Goal: Navigation & Orientation: Find specific page/section

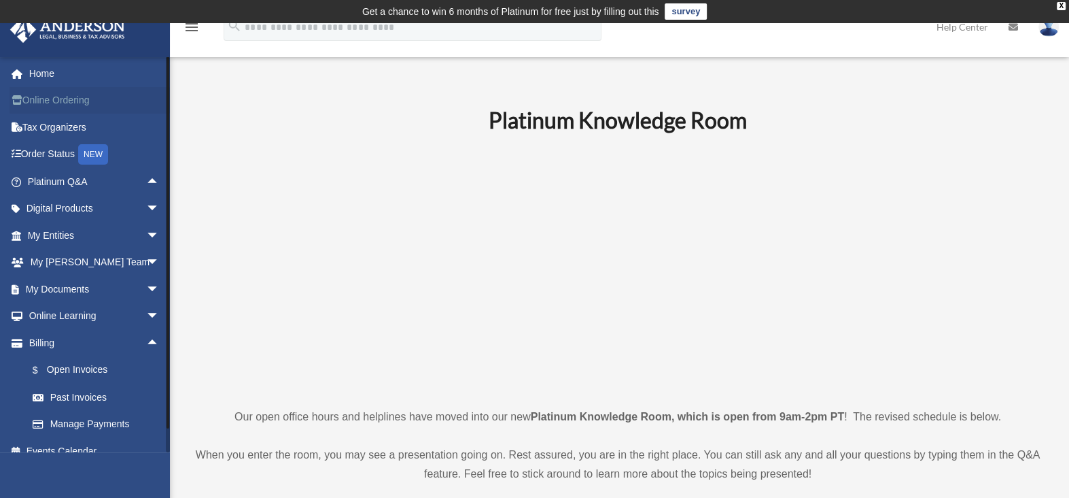
click at [54, 100] on link "Online Ordering" at bounding box center [95, 100] width 171 height 27
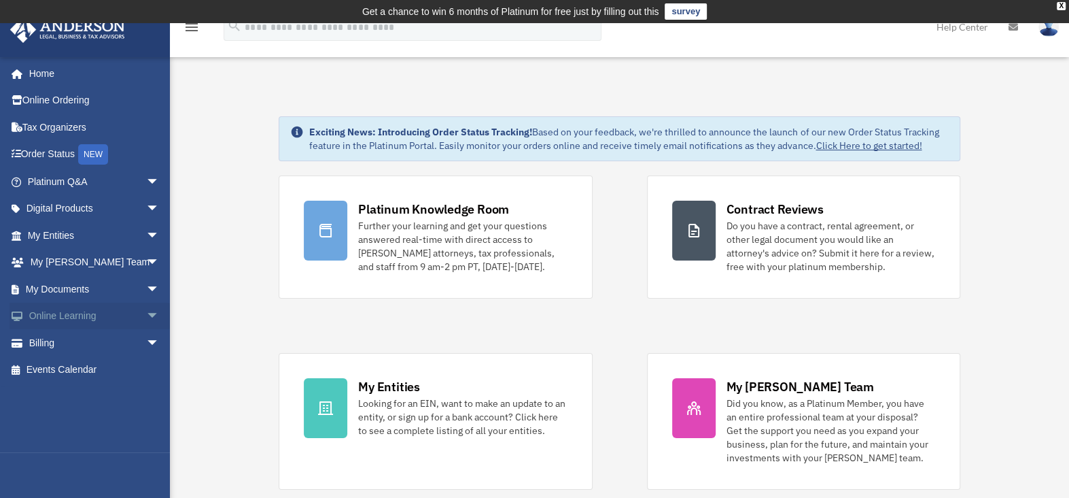
click at [146, 315] on span "arrow_drop_down" at bounding box center [159, 317] width 27 height 28
click at [80, 375] on link "Video Training" at bounding box center [99, 369] width 161 height 27
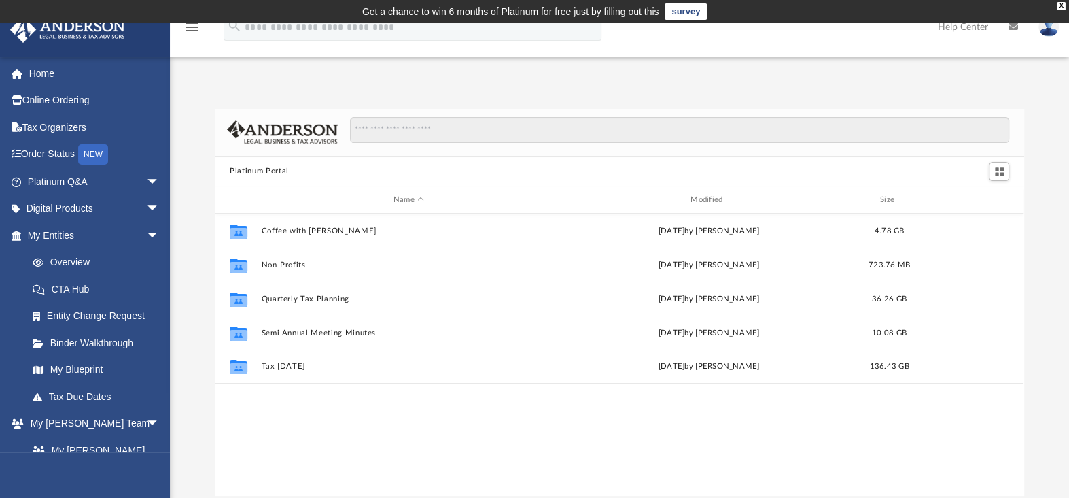
scroll to position [298, 800]
click at [146, 201] on span "arrow_drop_down" at bounding box center [159, 209] width 27 height 28
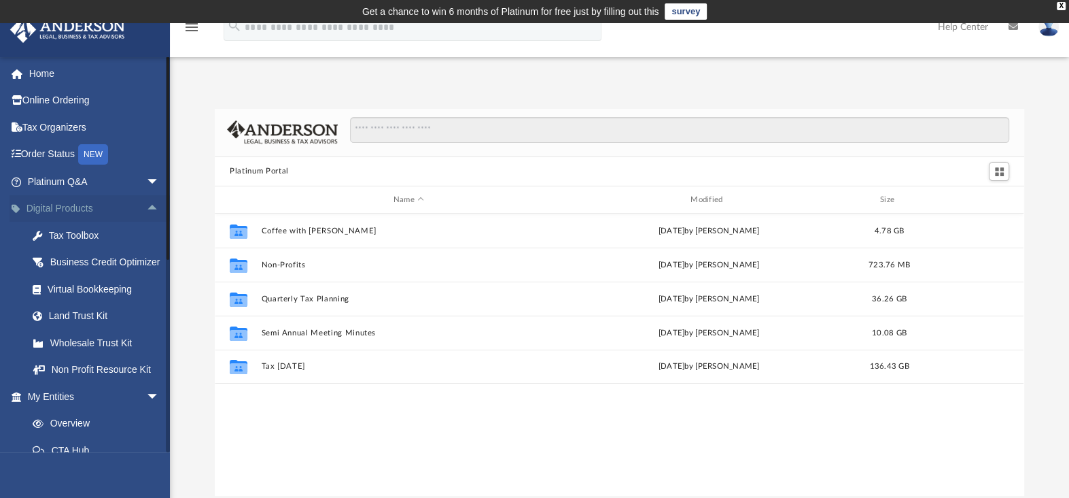
click at [146, 205] on span "arrow_drop_up" at bounding box center [159, 209] width 27 height 28
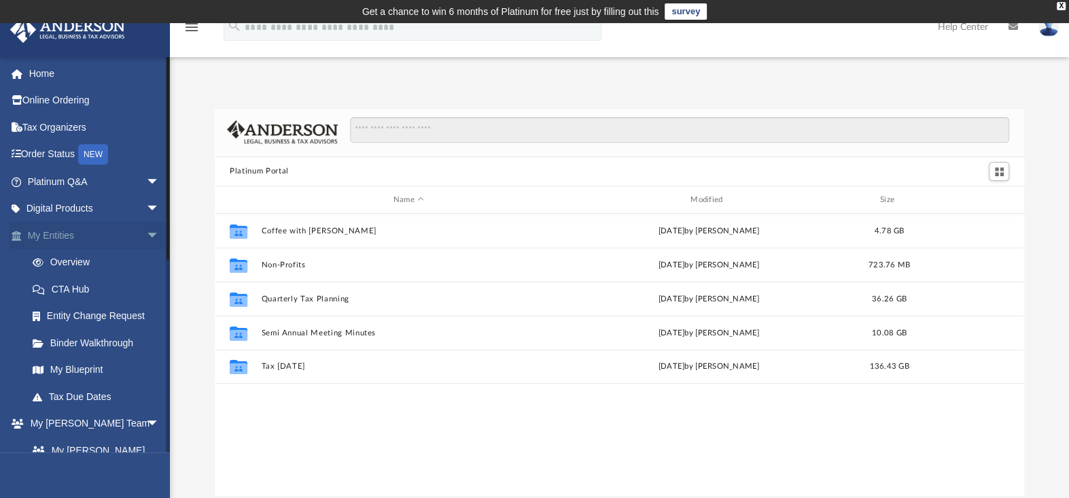
click at [146, 234] on span "arrow_drop_down" at bounding box center [159, 236] width 27 height 28
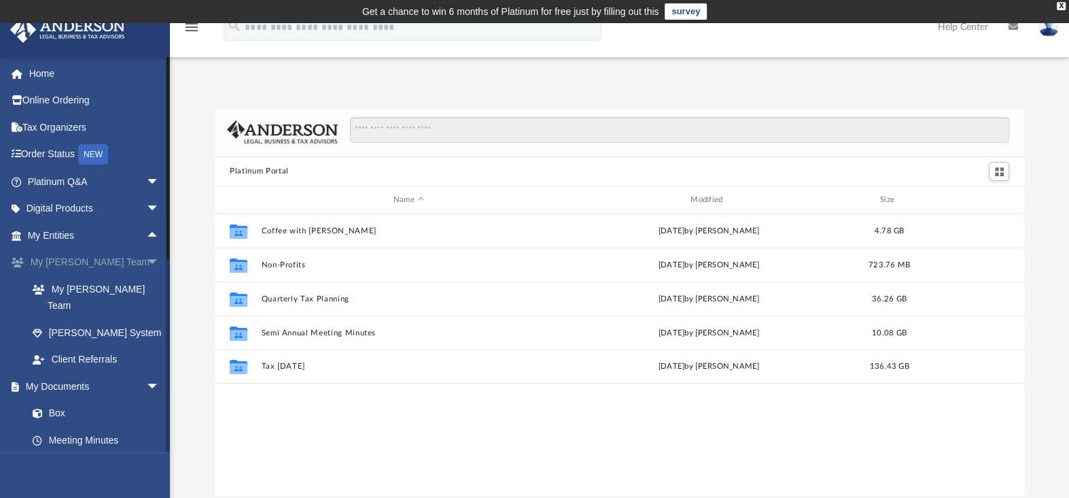
click at [146, 258] on span "arrow_drop_down" at bounding box center [159, 263] width 27 height 28
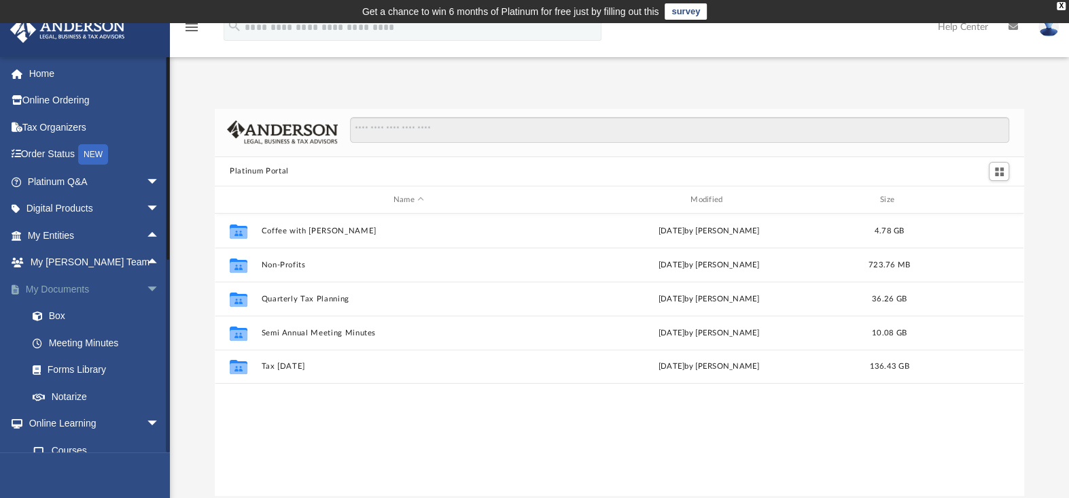
click at [146, 285] on span "arrow_drop_down" at bounding box center [159, 289] width 27 height 28
click at [74, 367] on link "Video Training" at bounding box center [99, 369] width 161 height 27
click at [148, 206] on span "arrow_drop_down" at bounding box center [159, 209] width 27 height 28
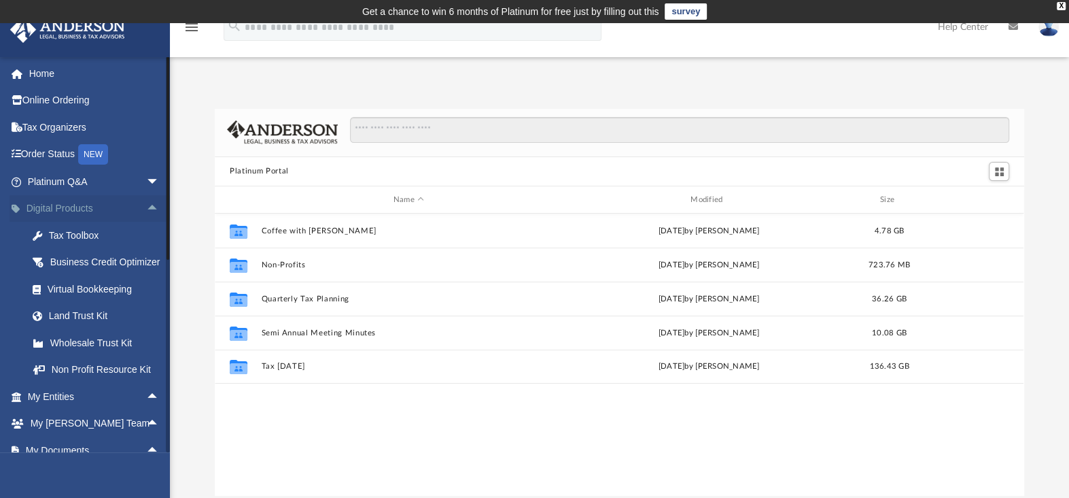
click at [146, 206] on span "arrow_drop_up" at bounding box center [159, 209] width 27 height 28
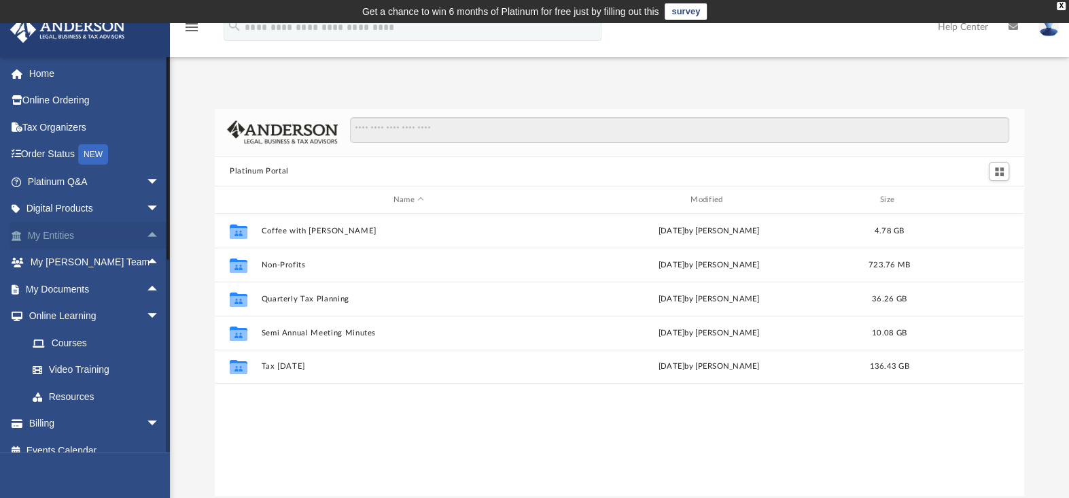
click at [146, 232] on span "arrow_drop_up" at bounding box center [159, 236] width 27 height 28
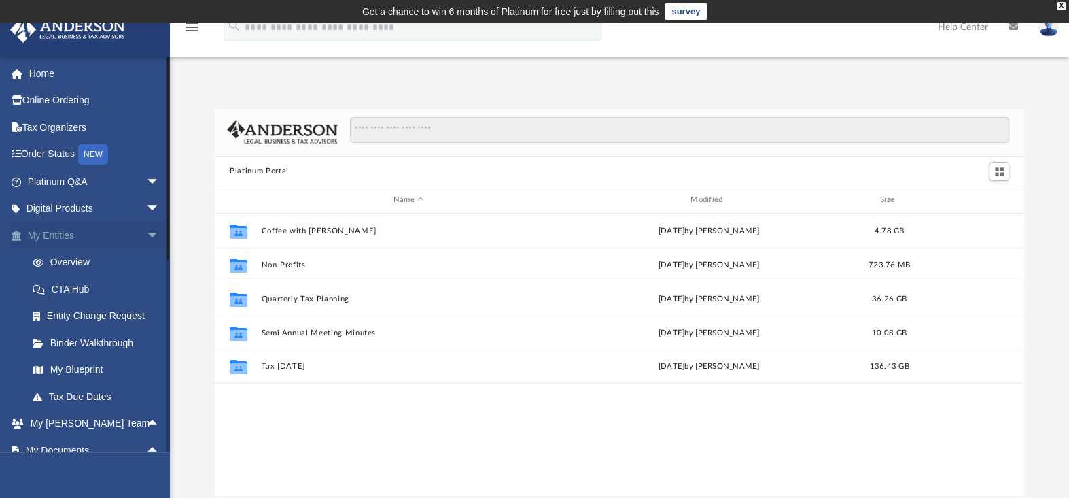
click at [146, 235] on span "arrow_drop_down" at bounding box center [159, 236] width 27 height 28
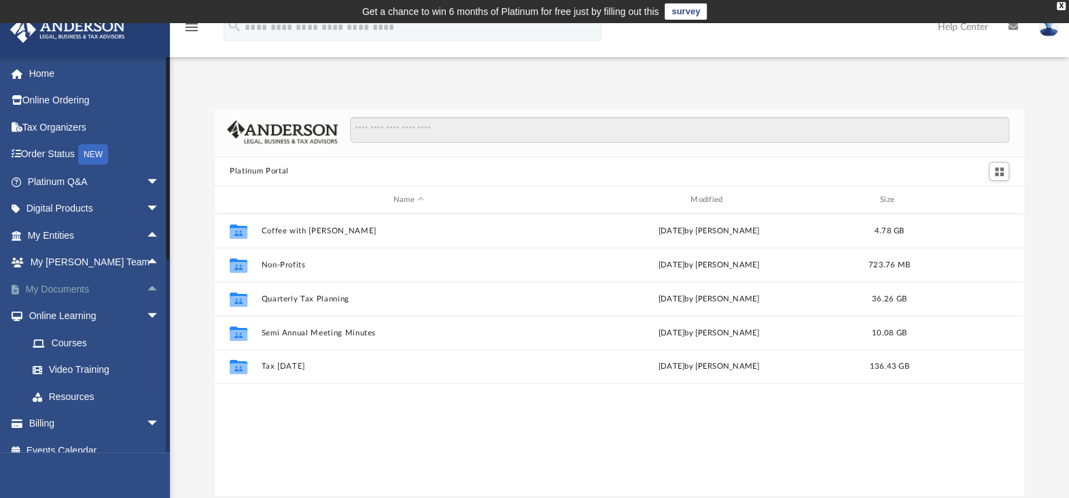
click at [146, 288] on span "arrow_drop_up" at bounding box center [159, 289] width 27 height 28
click at [63, 368] on link "Forms Library" at bounding box center [99, 369] width 161 height 27
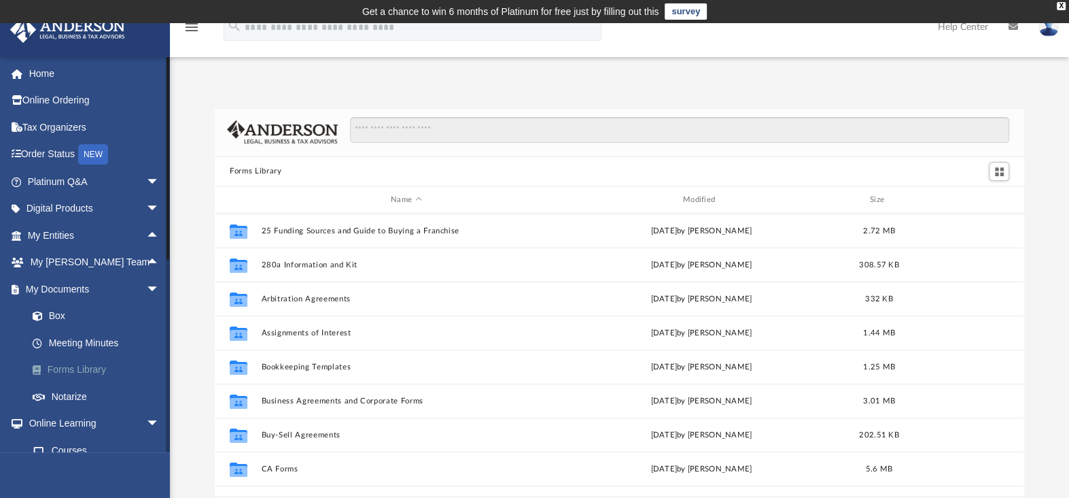
scroll to position [298, 800]
click at [146, 418] on span "arrow_drop_down" at bounding box center [159, 424] width 27 height 28
click at [146, 418] on span "arrow_drop_up" at bounding box center [159, 424] width 27 height 28
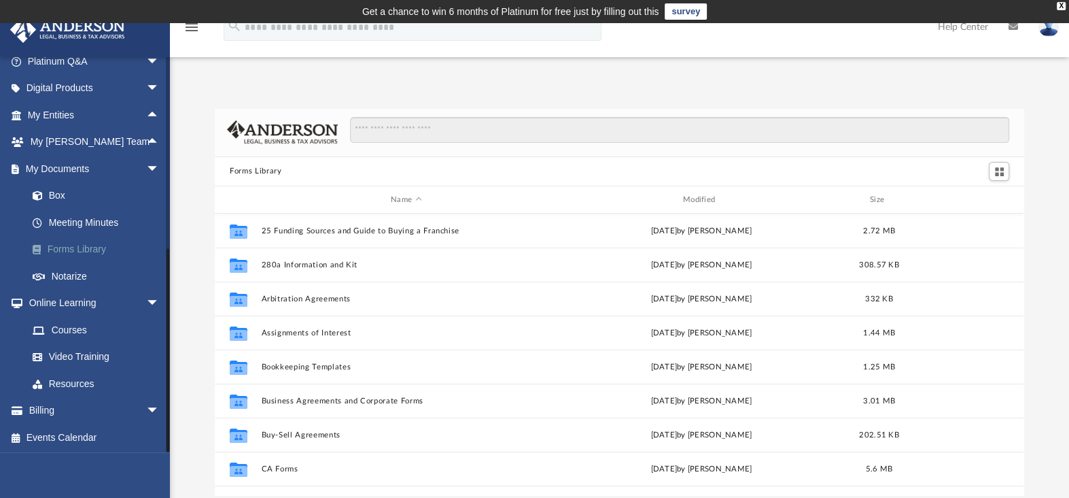
scroll to position [121, 0]
click at [66, 249] on link "Forms Library" at bounding box center [99, 248] width 161 height 27
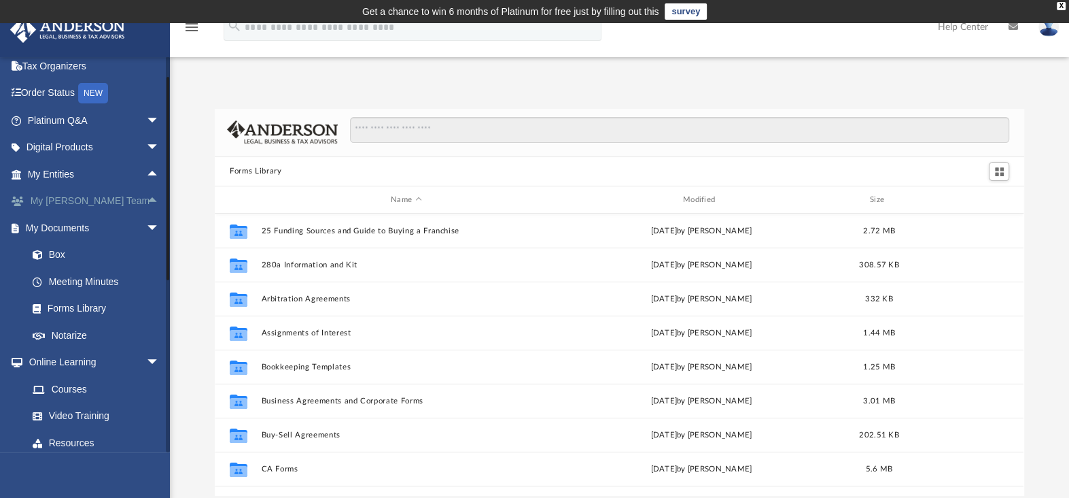
scroll to position [0, 0]
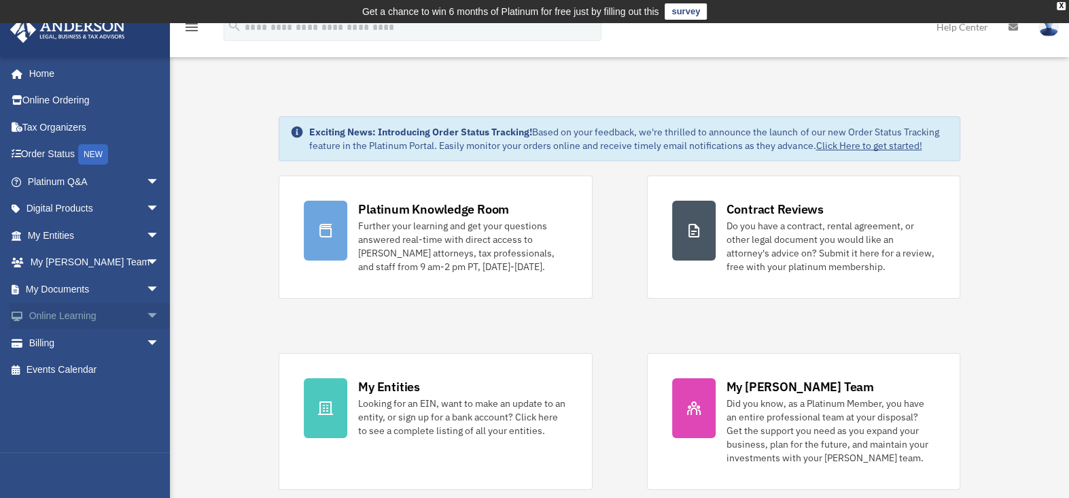
click at [146, 311] on span "arrow_drop_down" at bounding box center [159, 317] width 27 height 28
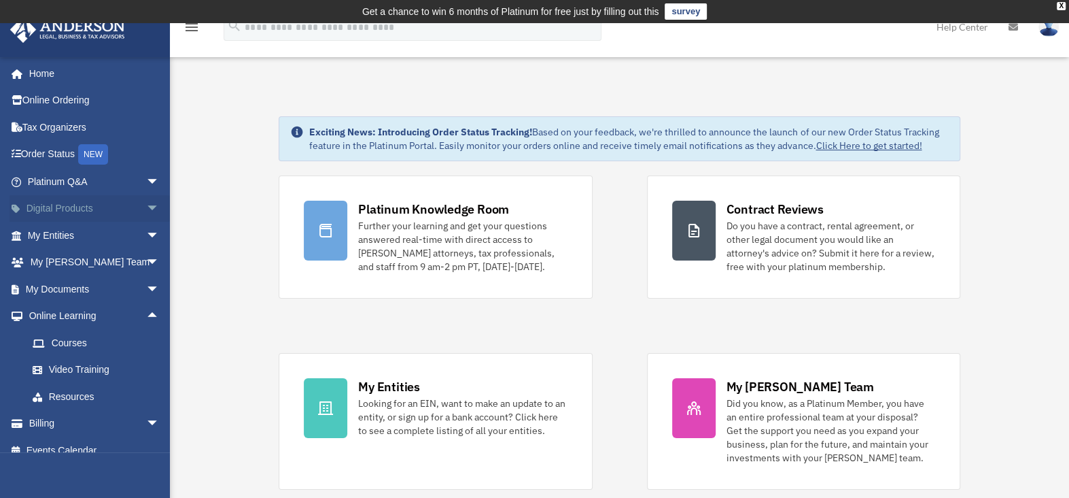
click at [146, 204] on span "arrow_drop_down" at bounding box center [159, 209] width 27 height 28
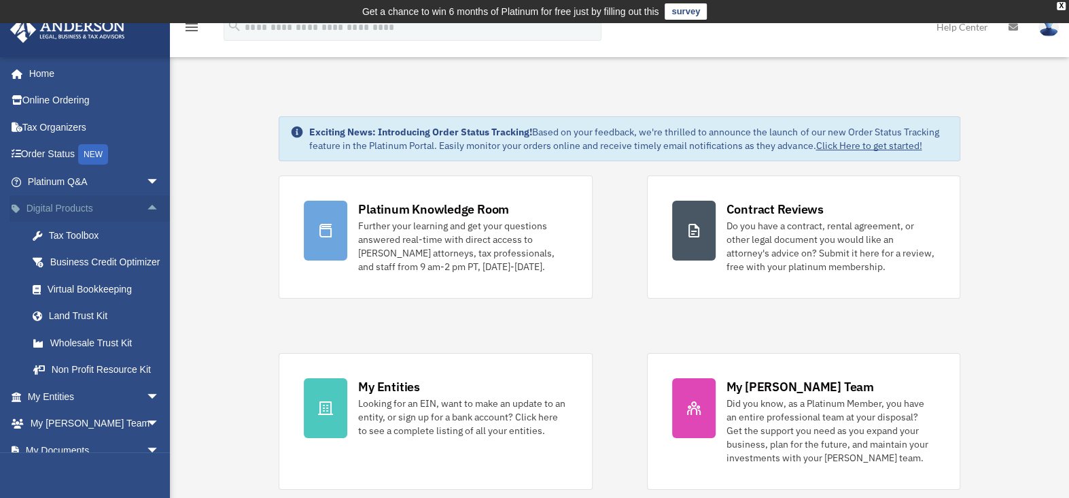
click at [146, 204] on span "arrow_drop_up" at bounding box center [159, 209] width 27 height 28
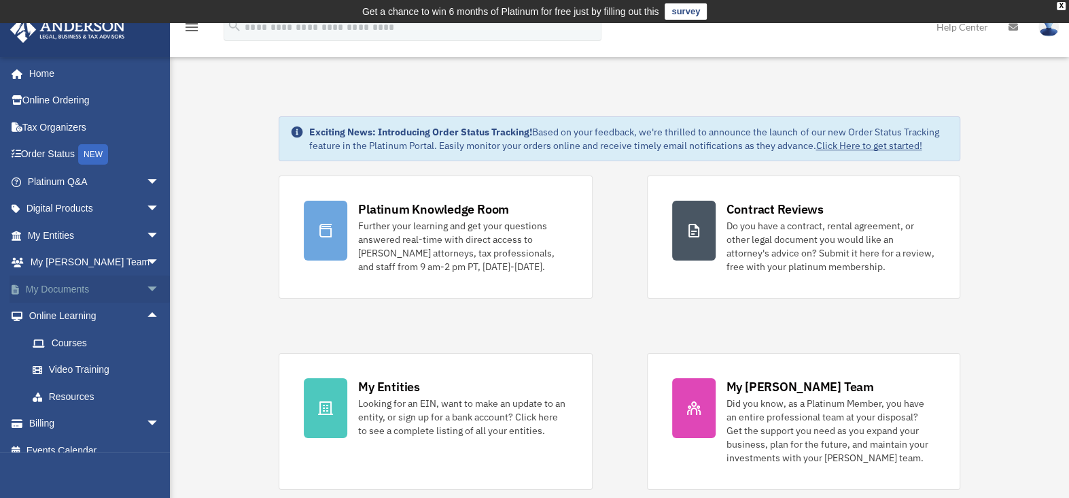
click at [146, 287] on span "arrow_drop_down" at bounding box center [159, 289] width 27 height 28
click at [58, 316] on link "Box" at bounding box center [99, 316] width 161 height 27
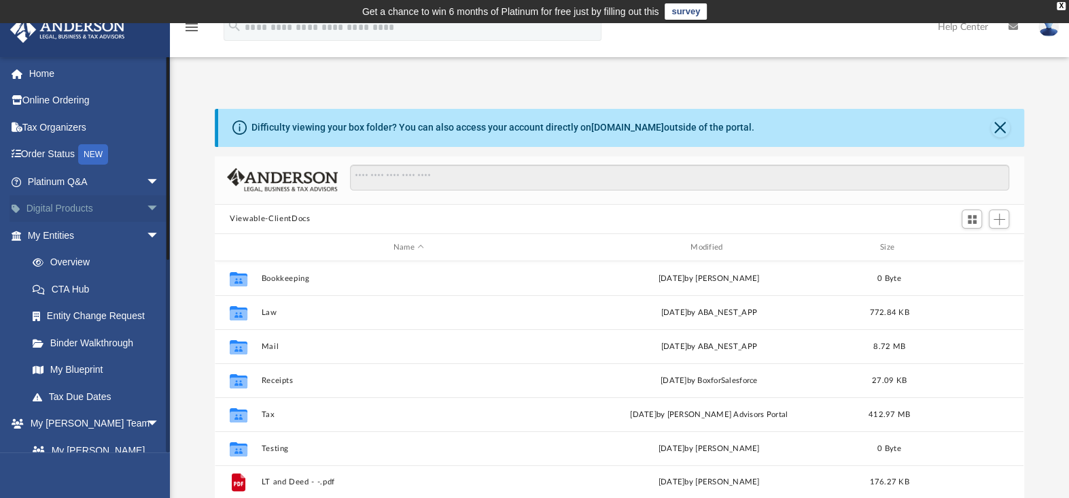
click at [146, 207] on span "arrow_drop_down" at bounding box center [159, 209] width 27 height 28
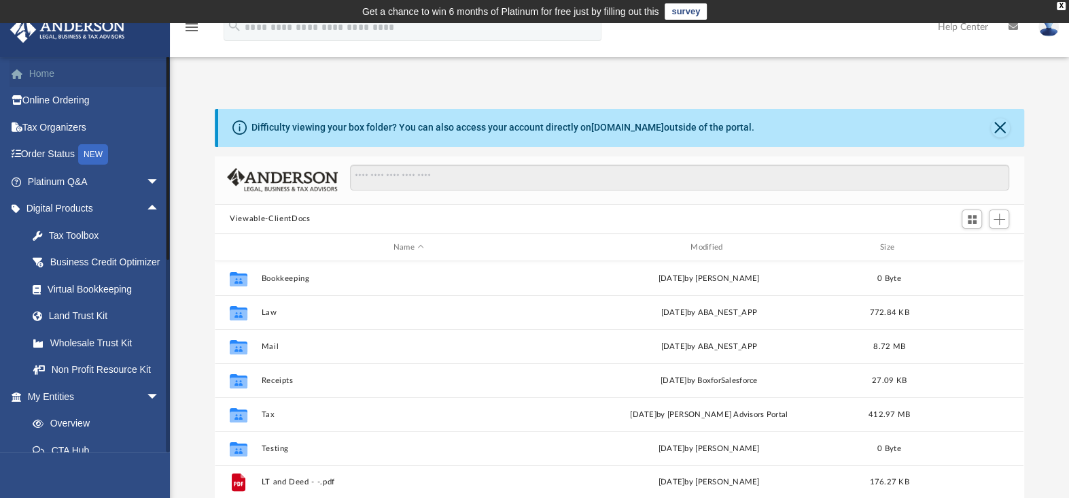
click at [42, 73] on link "Home" at bounding box center [95, 73] width 171 height 27
